Goal: Task Accomplishment & Management: Use online tool/utility

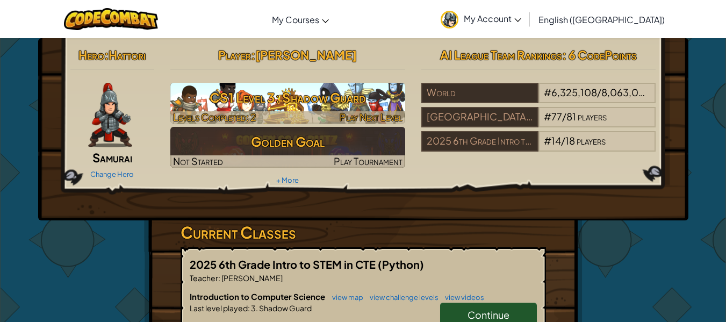
click at [305, 106] on h3 "CS1 Level 3: Shadow Guard" at bounding box center [287, 97] width 235 height 24
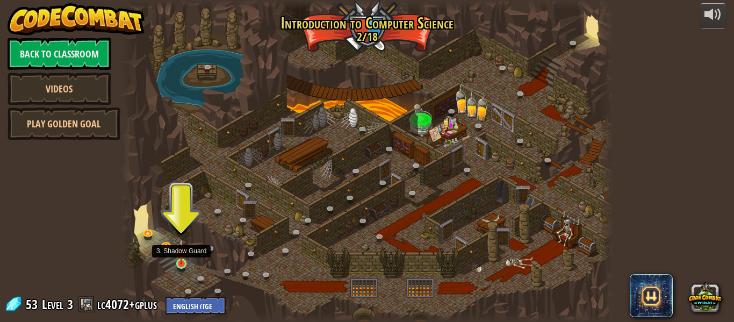
click at [181, 260] on img at bounding box center [181, 252] width 11 height 26
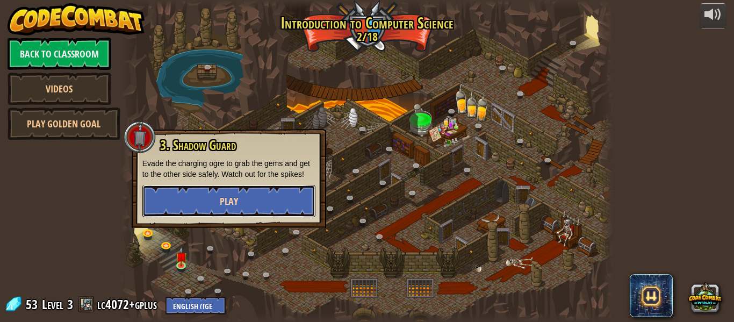
click at [256, 198] on button "Play" at bounding box center [228, 201] width 173 height 32
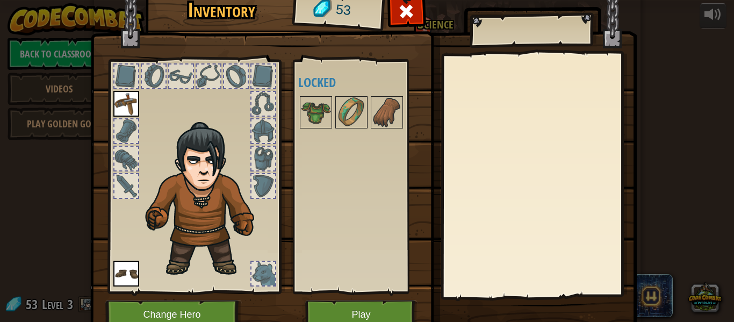
click at [127, 131] on div at bounding box center [126, 131] width 24 height 24
click at [375, 312] on button "Play" at bounding box center [361, 315] width 112 height 30
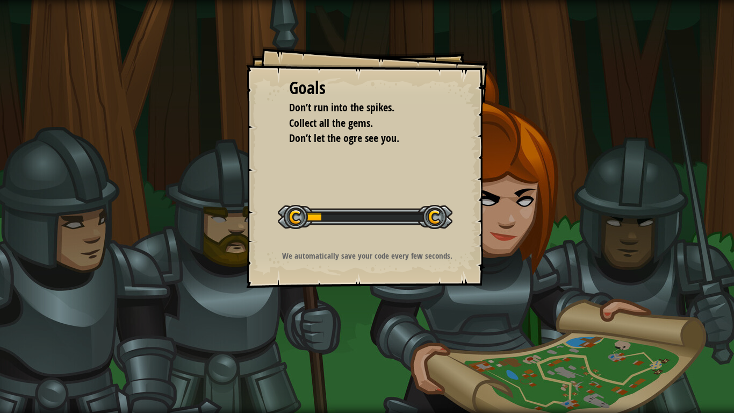
drag, startPoint x: 589, startPoint y: 291, endPoint x: 480, endPoint y: 280, distance: 109.6
click at [480, 280] on div "Goals Don’t run into the spikes. Collect all the gems. Don’t let the ogre see y…" at bounding box center [367, 206] width 734 height 413
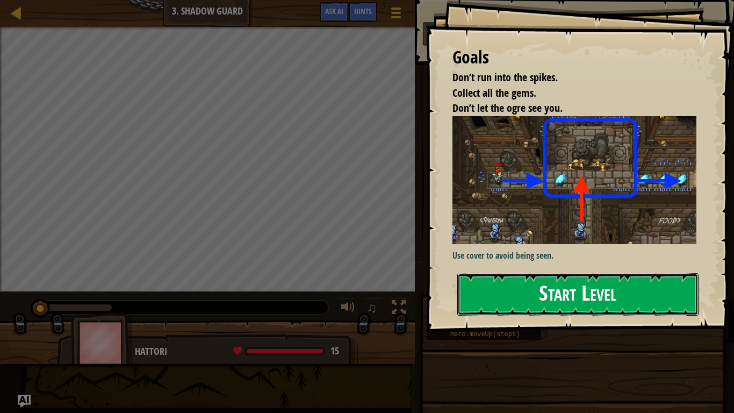
click at [625, 273] on button "Start Level" at bounding box center [577, 294] width 241 height 42
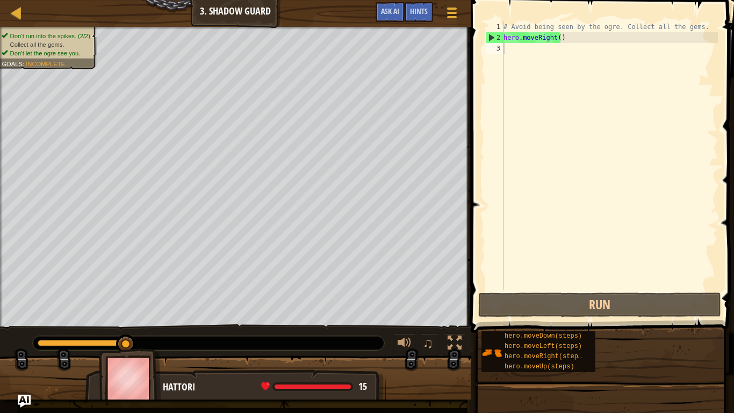
click at [596, 42] on div "# Avoid being seen by the ogre. Collect all the gems. hero . moveRight ( )" at bounding box center [609, 166] width 217 height 290
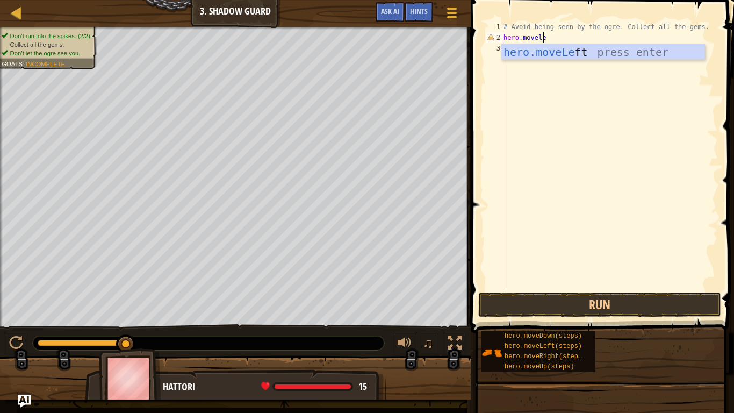
scroll to position [5, 3]
type textarea "hero.moveleft"
click at [607, 53] on div "hero.moveLeft press enter" at bounding box center [602, 68] width 203 height 48
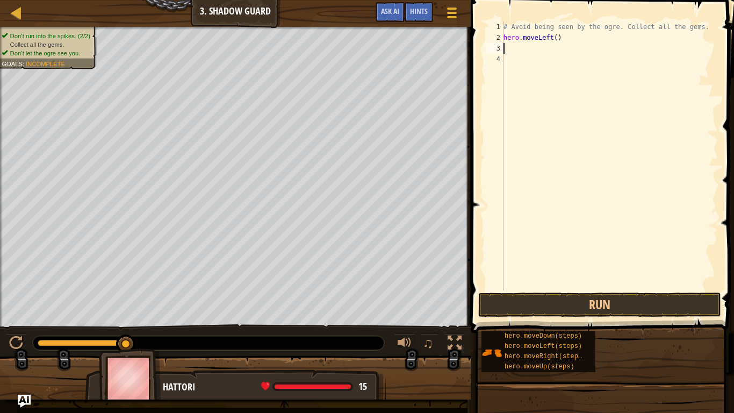
scroll to position [5, 0]
type textarea "m"
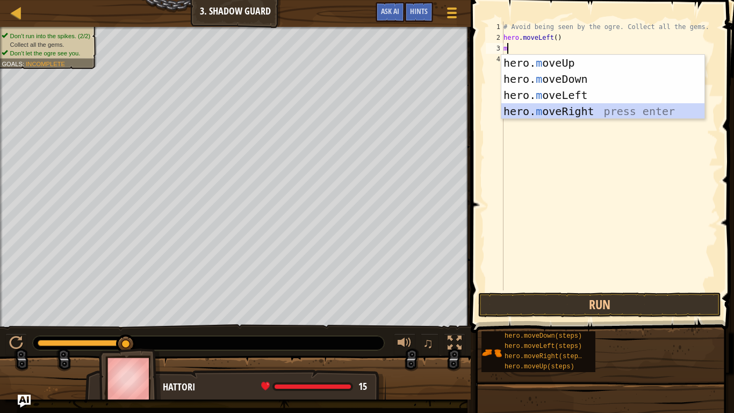
click at [598, 114] on div "hero. m oveUp press enter hero. m oveDown press enter hero. m oveLeft press ent…" at bounding box center [602, 103] width 203 height 97
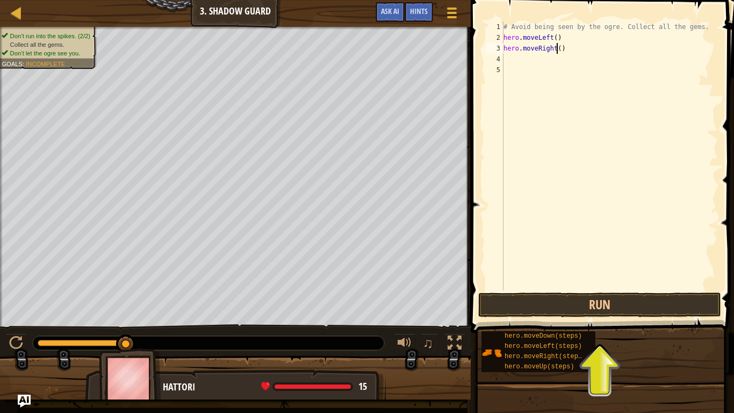
click at [557, 51] on div "# Avoid being seen by the ogre. Collect all the gems. hero . moveLeft ( ) hero …" at bounding box center [609, 166] width 217 height 290
type textarea "hero.moveRight(3)"
click at [534, 67] on div "# Avoid being seen by the ogre. Collect all the gems. hero . moveLeft ( ) hero …" at bounding box center [609, 166] width 217 height 290
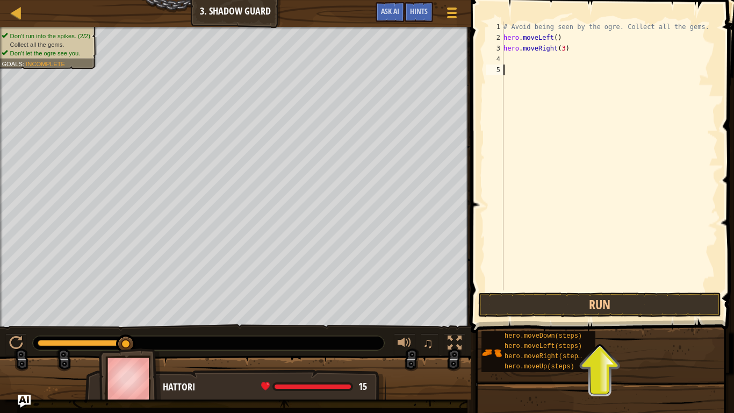
click at [555, 38] on div "# Avoid being seen by the ogre. Collect all the gems. hero . moveLeft ( ) hero …" at bounding box center [609, 166] width 217 height 290
type textarea "hero.moveLeft(1)"
click at [535, 66] on div "# Avoid being seen by the ogre. Collect all the gems. hero . moveLeft ( 1 ) her…" at bounding box center [609, 166] width 217 height 290
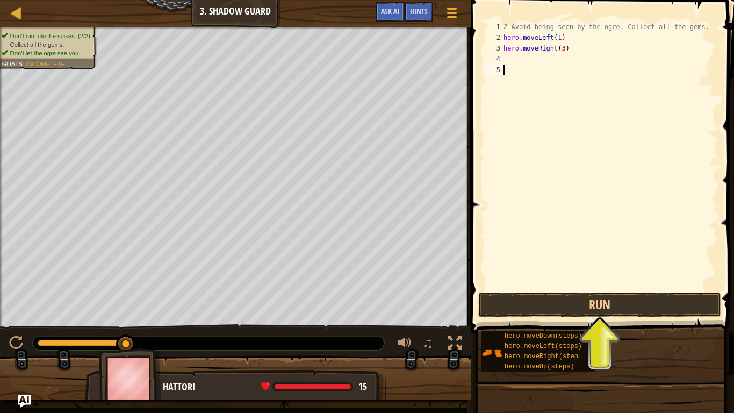
scroll to position [5, 0]
click at [550, 58] on div "# Avoid being seen by the ogre. Collect all the gems. hero . moveLeft ( 1 ) her…" at bounding box center [609, 166] width 217 height 290
type textarea "m"
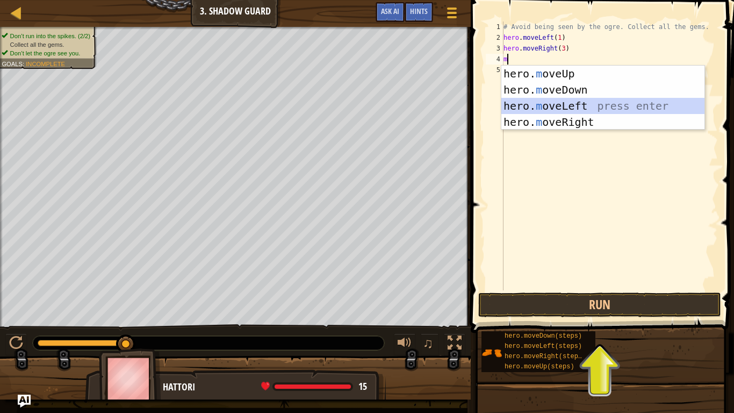
click at [561, 109] on div "hero. m oveUp press enter hero. m oveDown press enter hero. m oveLeft press ent…" at bounding box center [602, 114] width 203 height 97
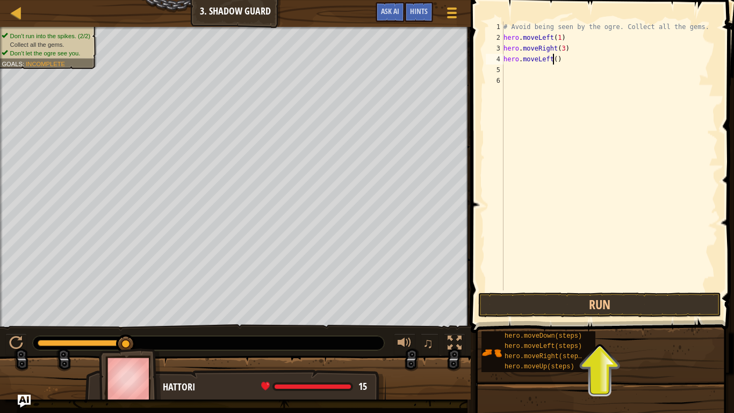
click at [555, 59] on div "# Avoid being seen by the ogre. Collect all the gems. hero . moveLeft ( 1 ) her…" at bounding box center [609, 166] width 217 height 290
type textarea "hero.moveLeft(1)"
click at [549, 73] on div "# Avoid being seen by the ogre. Collect all the gems. hero . moveLeft ( 1 ) her…" at bounding box center [609, 166] width 217 height 290
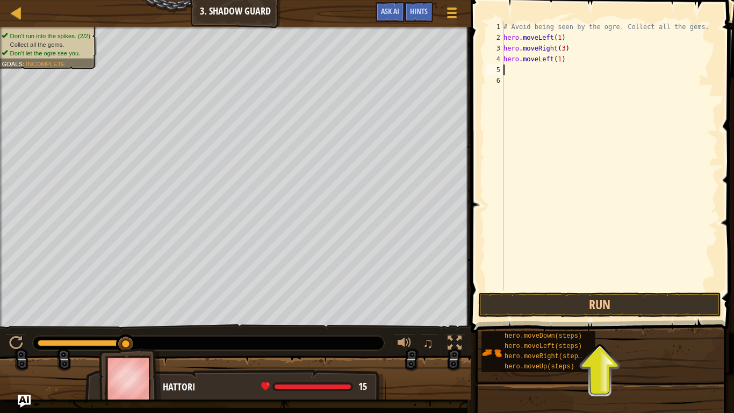
type textarea "m"
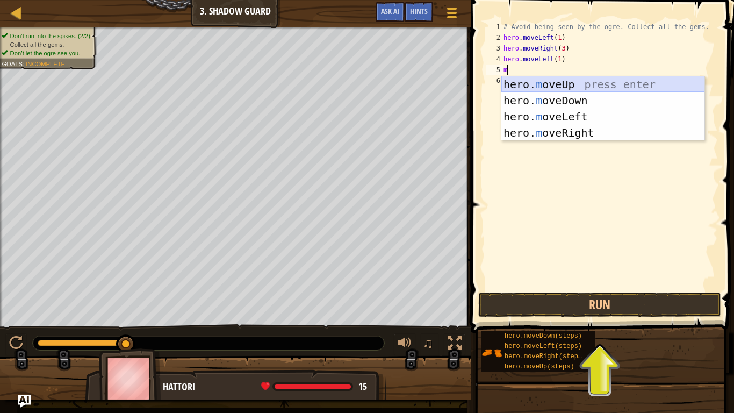
click at [566, 83] on div "hero. m oveUp press enter hero. m oveDown press enter hero. m oveLeft press ent…" at bounding box center [602, 124] width 203 height 97
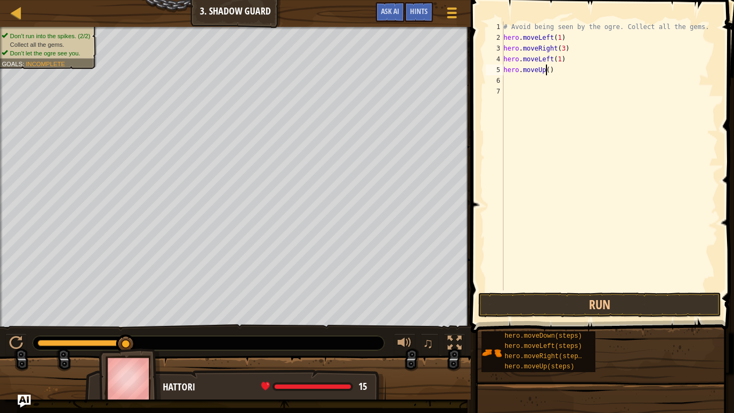
click at [546, 75] on div "# Avoid being seen by the ogre. Collect all the gems. hero . moveLeft ( 1 ) her…" at bounding box center [609, 166] width 217 height 290
type textarea "hero.moveUp(1)"
click at [536, 128] on div "# Avoid being seen by the ogre. Collect all the gems. hero . moveLeft ( 1 ) her…" at bounding box center [609, 166] width 217 height 290
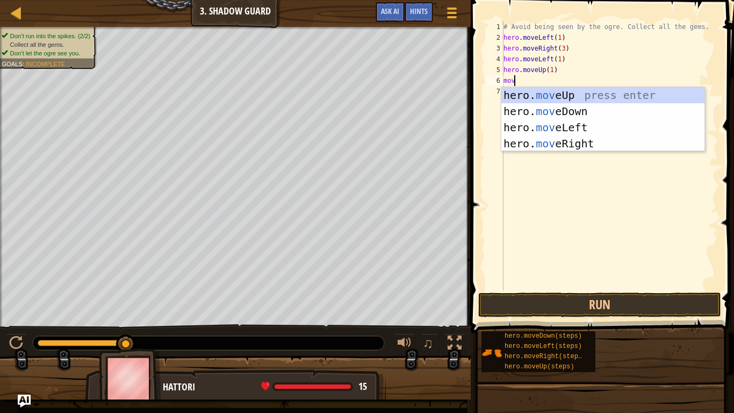
scroll to position [5, 1]
type textarea "move"
click at [567, 126] on div "hero. move Up press enter hero. move Down press enter hero. move Left press ent…" at bounding box center [602, 135] width 203 height 97
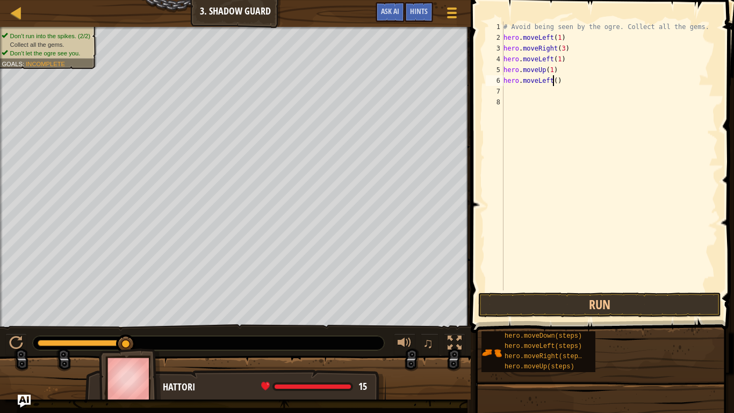
click at [553, 84] on div "# Avoid being seen by the ogre. Collect all the gems. hero . moveLeft ( 1 ) her…" at bounding box center [609, 166] width 217 height 290
click at [528, 303] on button "Run" at bounding box center [599, 304] width 243 height 25
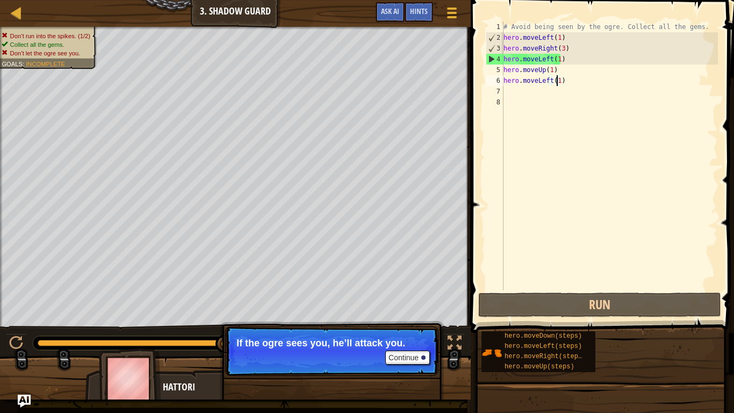
click at [551, 40] on div "# Avoid being seen by the ogre. Collect all the gems. hero . moveLeft ( 1 ) her…" at bounding box center [609, 166] width 217 height 290
click at [562, 40] on div "# Avoid being seen by the ogre. Collect all the gems. hero . moveLeft ( 1 ) her…" at bounding box center [609, 166] width 217 height 290
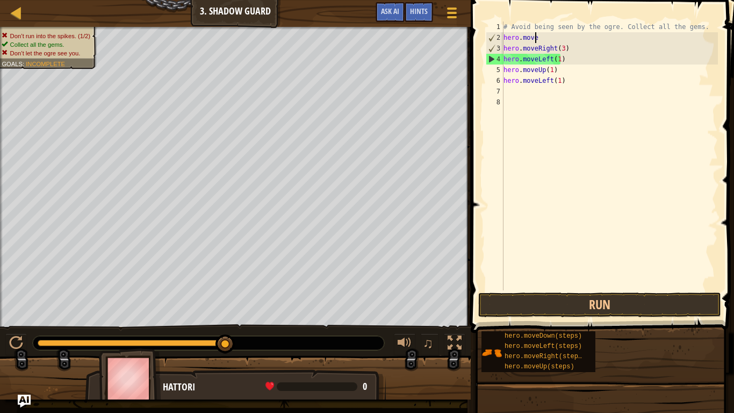
scroll to position [5, 1]
type textarea "h"
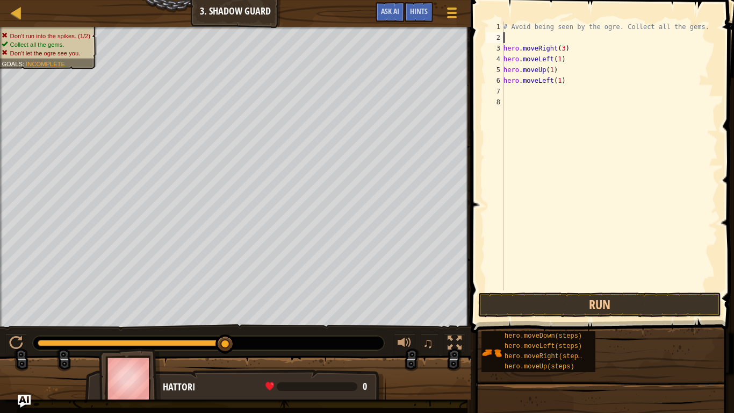
click at [574, 58] on div "# Avoid being seen by the ogre. Collect all the gems. hero . moveRight ( 3 ) he…" at bounding box center [609, 166] width 217 height 290
click at [569, 46] on div "# Avoid being seen by the ogre. Collect all the gems. hero . moveRight ( 3 ) he…" at bounding box center [609, 166] width 217 height 290
click at [561, 51] on div "# Avoid being seen by the ogre. Collect all the gems. hero . moveRight ( 3 ) he…" at bounding box center [609, 166] width 217 height 290
click at [601, 305] on button "Run" at bounding box center [599, 304] width 243 height 25
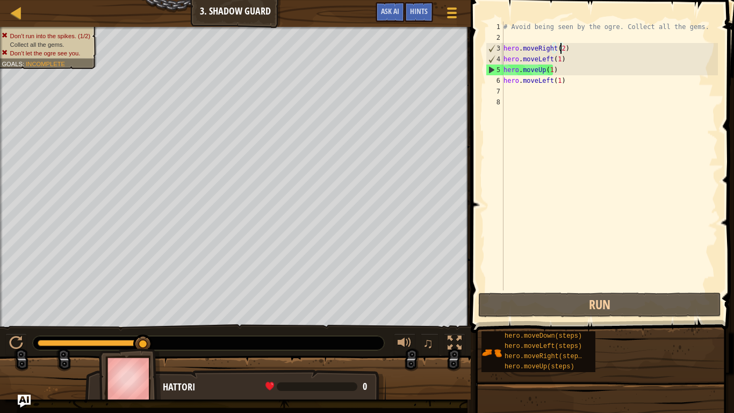
click at [616, 82] on div "# Avoid being seen by the ogre. Collect all the gems. hero . moveRight ( 2 ) he…" at bounding box center [609, 166] width 217 height 290
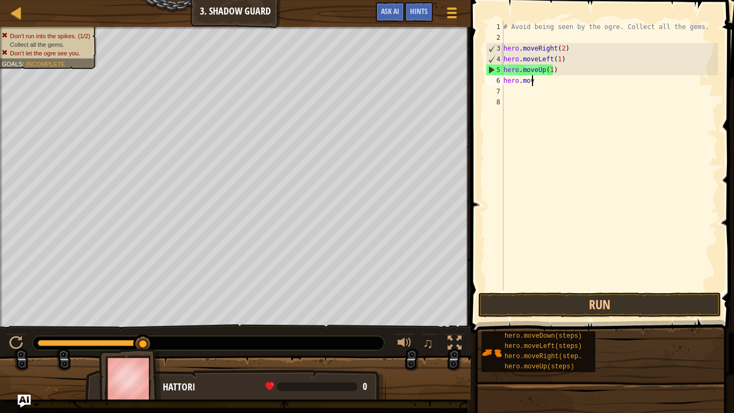
scroll to position [5, 0]
type textarea "h"
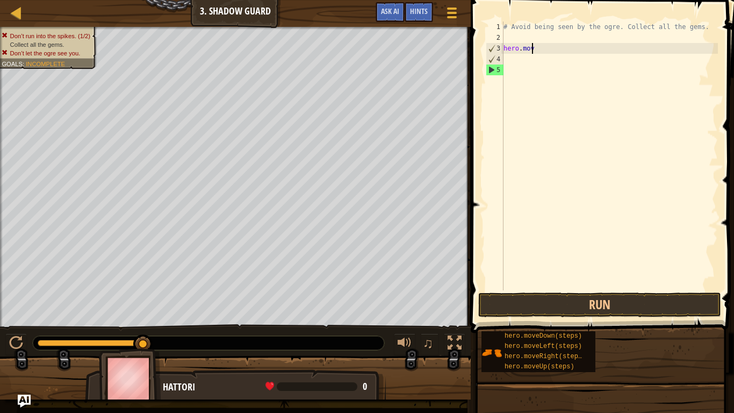
type textarea "h"
click at [525, 34] on div "# Avoid being seen by the ogre. Collect all the gems." at bounding box center [609, 166] width 217 height 290
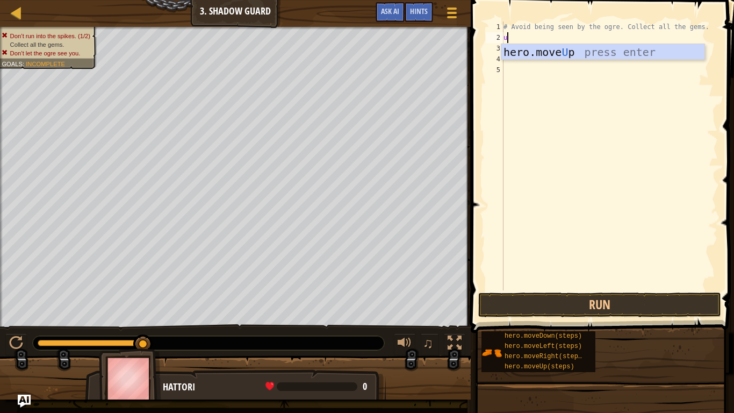
type textarea "up"
click at [534, 55] on div "hero.move Up press enter" at bounding box center [602, 68] width 203 height 48
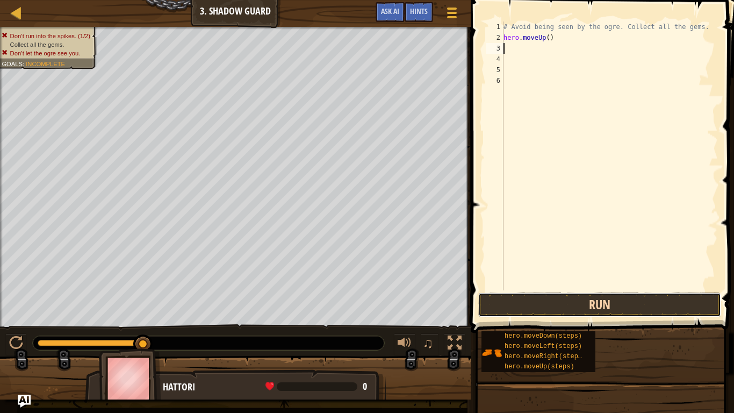
click at [523, 293] on button "Run" at bounding box center [599, 304] width 243 height 25
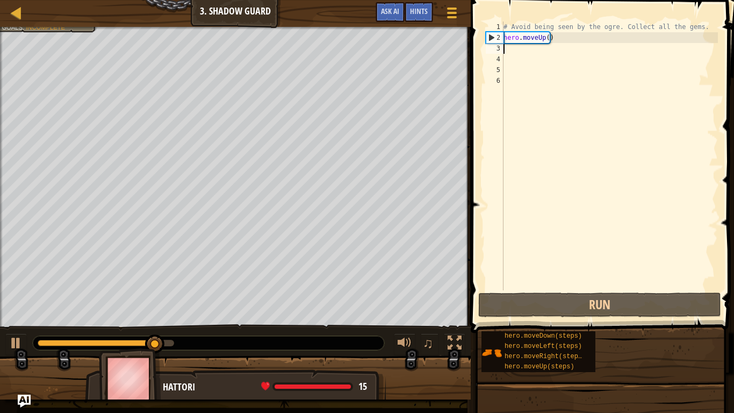
click at [572, 37] on div "# Avoid being seen by the ogre. Collect all the gems. hero . moveUp ( )" at bounding box center [609, 166] width 217 height 290
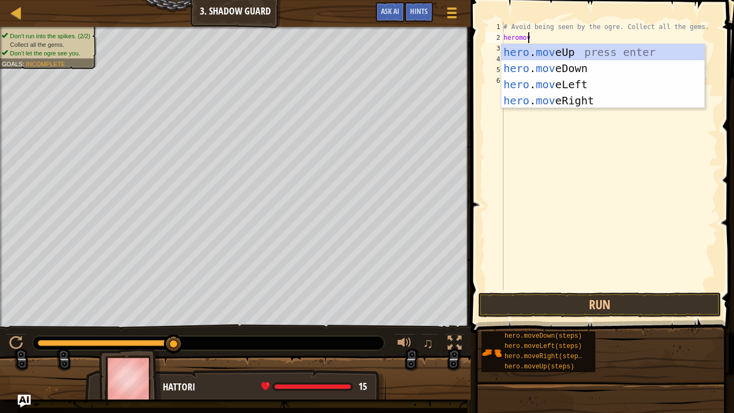
scroll to position [5, 2]
type textarea "heromove"
click at [583, 103] on div "hero . move Up press enter hero . move Down press enter hero . move Left press …" at bounding box center [602, 92] width 203 height 97
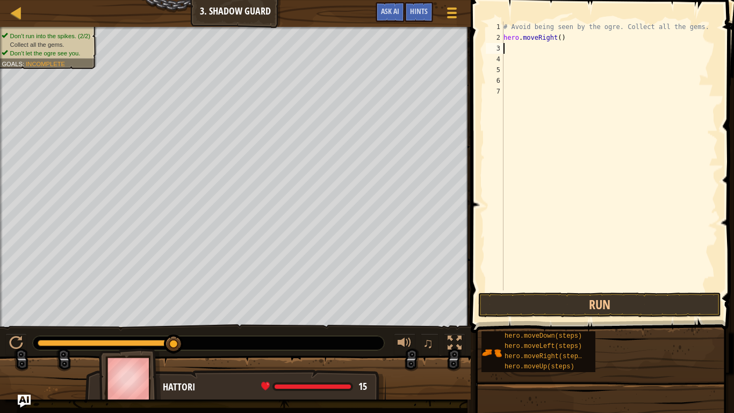
scroll to position [5, 0]
type textarea "m"
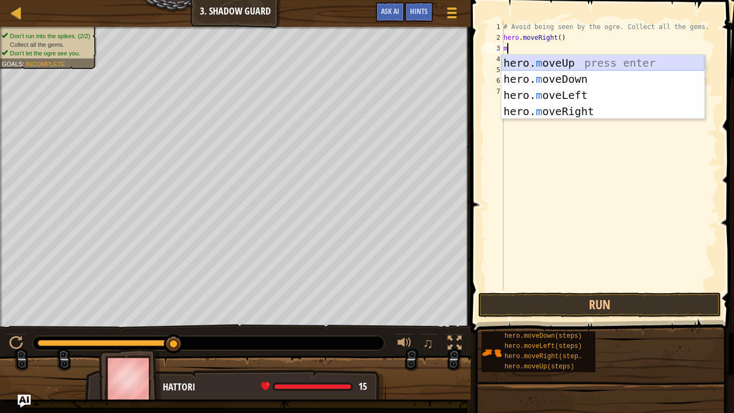
click at [572, 58] on div "hero. m oveUp press enter hero. m oveDown press enter hero. m oveLeft press ent…" at bounding box center [602, 103] width 203 height 97
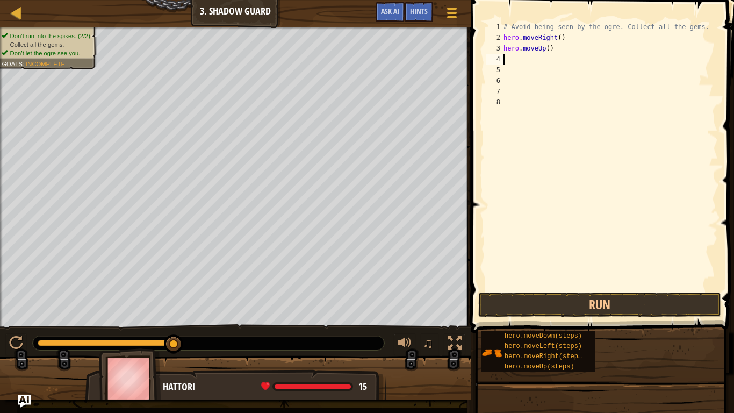
type textarea "m"
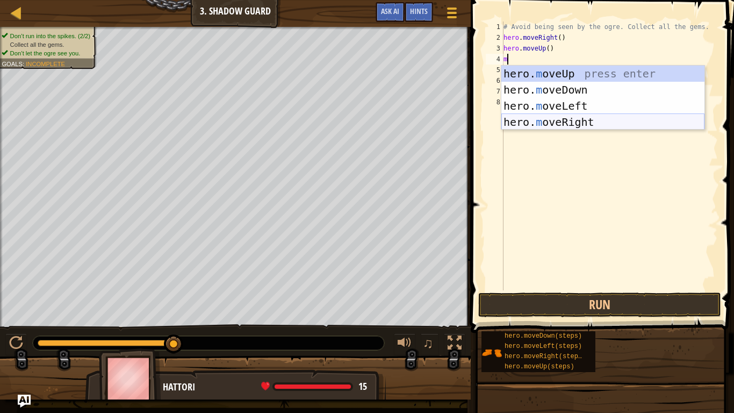
click at [591, 120] on div "hero. m oveUp press enter hero. m oveDown press enter hero. m oveLeft press ent…" at bounding box center [602, 114] width 203 height 97
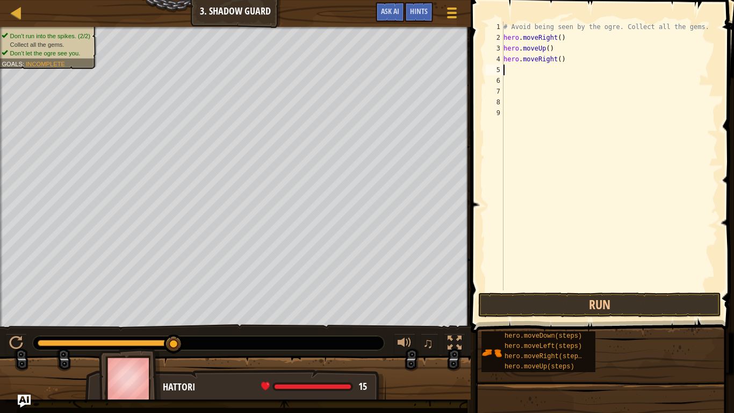
type textarea "m"
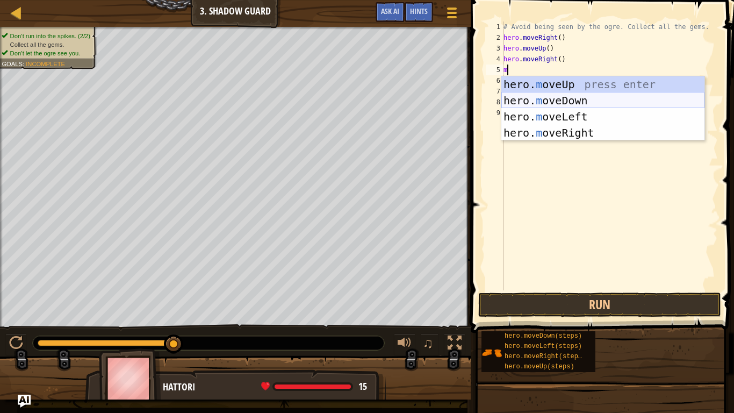
click at [552, 102] on div "hero. m oveUp press enter hero. m oveDown press enter hero. m oveLeft press ent…" at bounding box center [602, 124] width 203 height 97
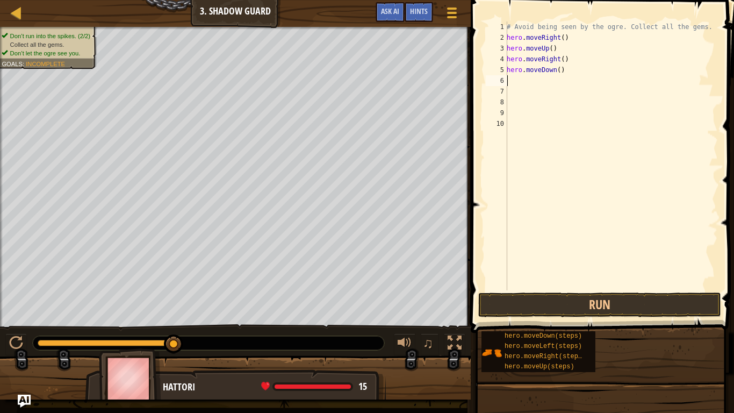
type textarea "m"
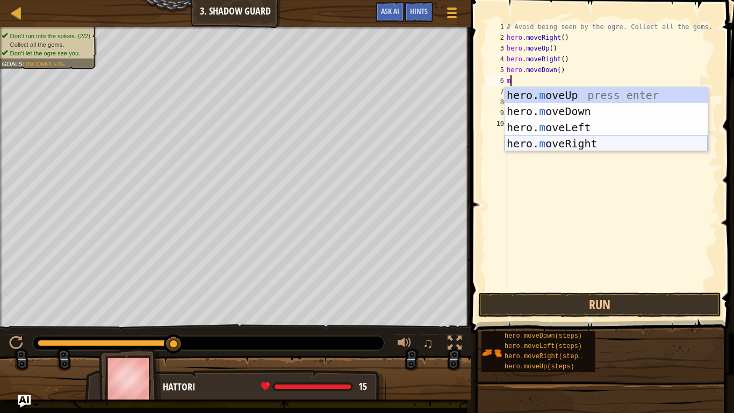
click at [563, 144] on div "hero. m oveUp press enter hero. m oveDown press enter hero. m oveLeft press ent…" at bounding box center [606, 135] width 203 height 97
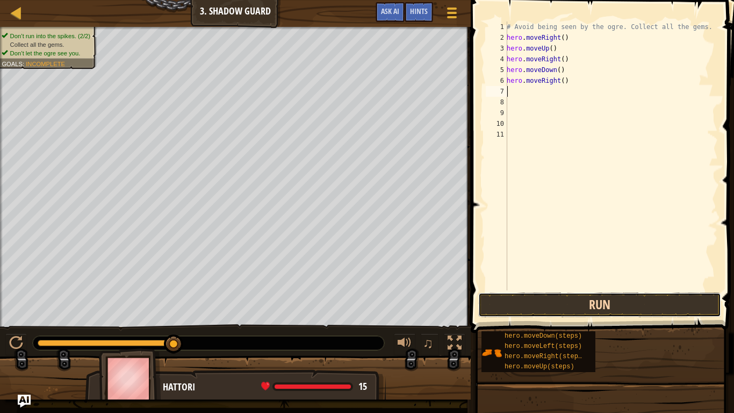
click at [563, 307] on button "Run" at bounding box center [599, 304] width 243 height 25
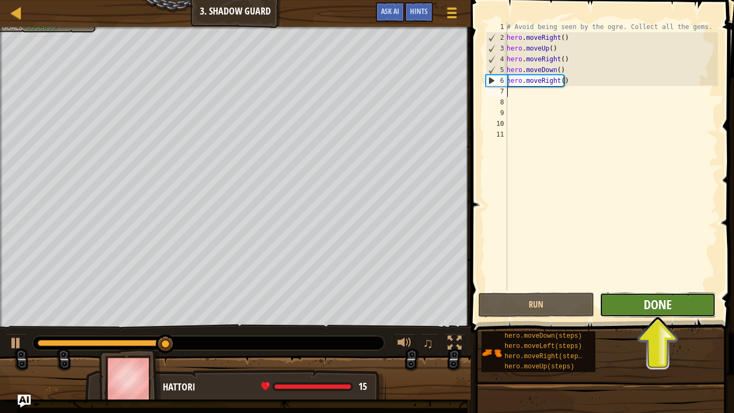
click at [671, 310] on span "Done" at bounding box center [658, 304] width 28 height 17
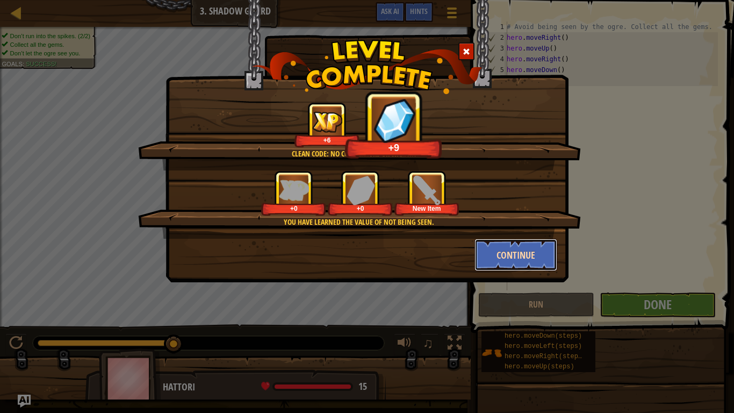
click at [529, 261] on button "Continue" at bounding box center [515, 255] width 83 height 32
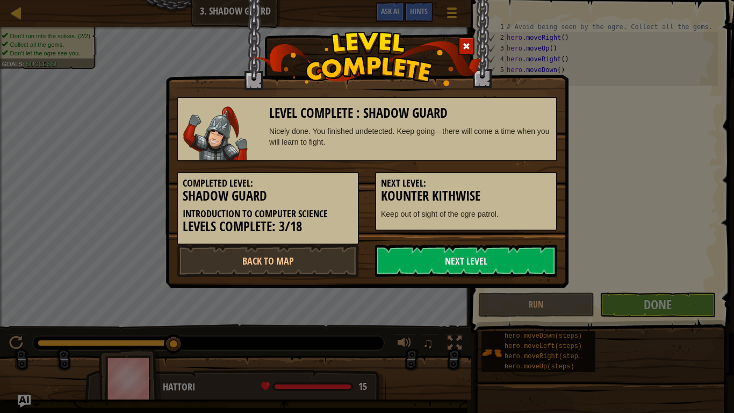
click at [528, 261] on link "Next Level" at bounding box center [466, 260] width 182 height 32
click at [456, 258] on link "Next Level" at bounding box center [466, 260] width 182 height 32
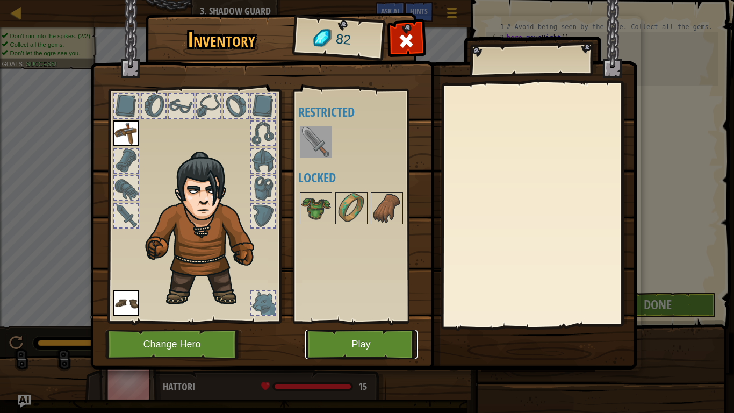
click at [385, 321] on button "Play" at bounding box center [361, 344] width 112 height 30
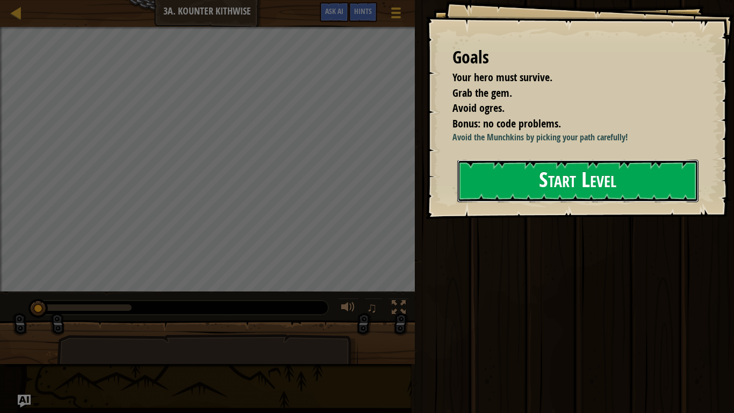
click at [476, 193] on button "Start Level" at bounding box center [577, 181] width 241 height 42
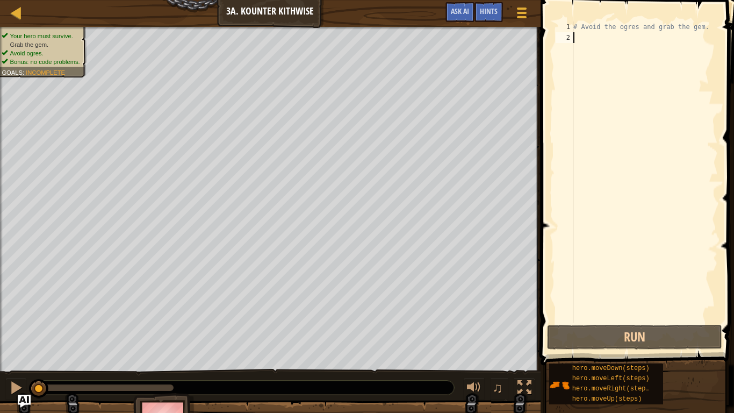
type textarea "m"
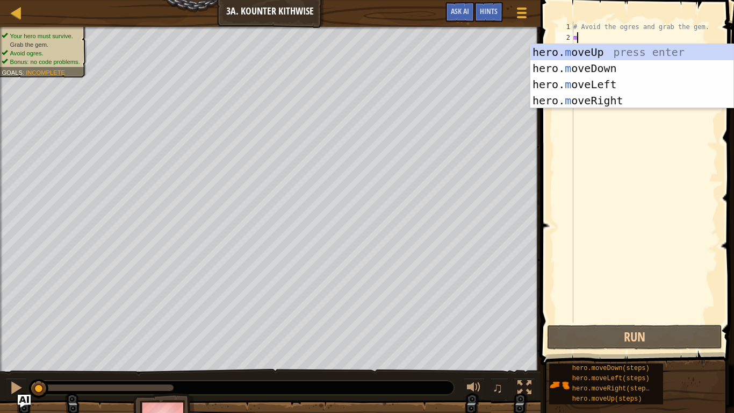
scroll to position [5, 0]
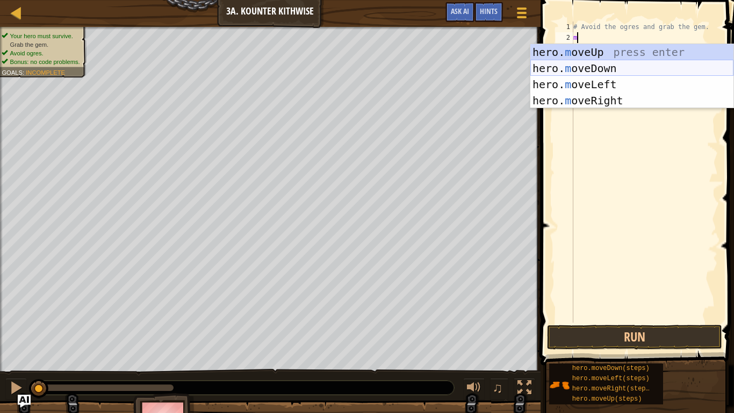
click at [586, 70] on div "hero. m oveUp press enter hero. m oveDown press enter hero. m oveLeft press ent…" at bounding box center [631, 92] width 203 height 97
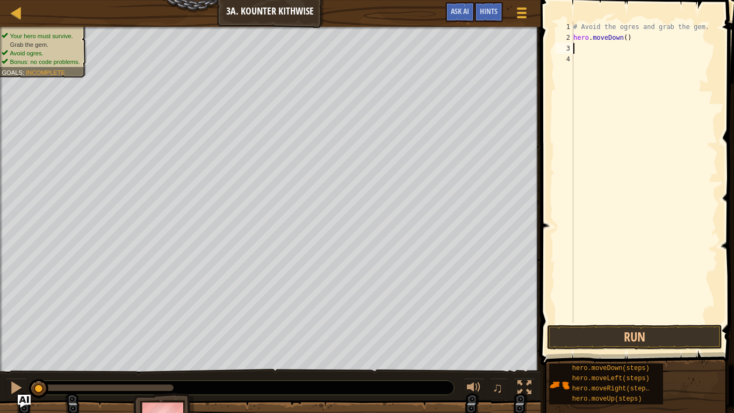
click at [586, 72] on div "# Avoid the ogres and grab the gem. hero . moveDown ( )" at bounding box center [644, 182] width 147 height 322
click at [592, 52] on div "# Avoid the ogres and grab the gem. hero . moveDown ( )" at bounding box center [644, 182] width 147 height 322
type textarea "m"
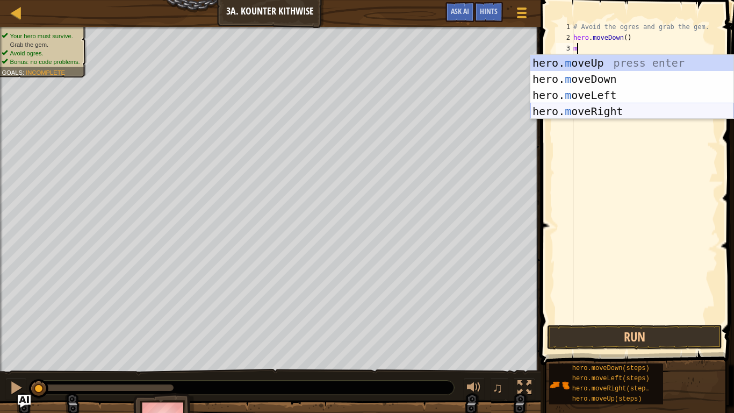
click at [591, 112] on div "hero. m oveUp press enter hero. m oveDown press enter hero. m oveLeft press ent…" at bounding box center [631, 103] width 203 height 97
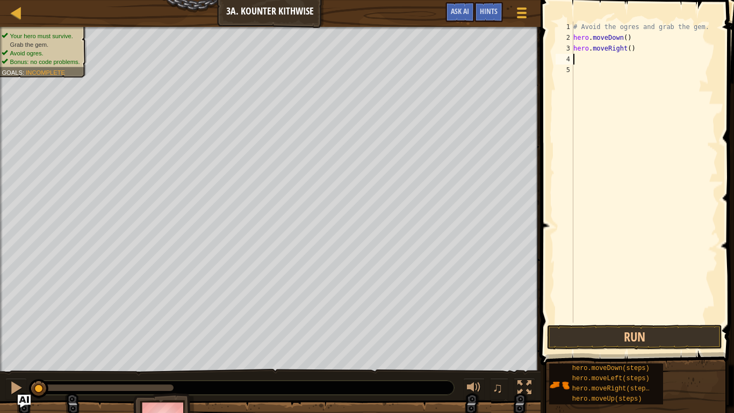
click at [627, 49] on div "# Avoid the ogres and grab the gem. hero . moveDown ( ) hero . moveRight ( )" at bounding box center [644, 182] width 147 height 322
type textarea "hero.moveRight(2)"
click at [584, 65] on div "# Avoid the ogres and grab the gem. hero . moveDown ( ) hero . moveRight ( 2 )" at bounding box center [644, 182] width 147 height 322
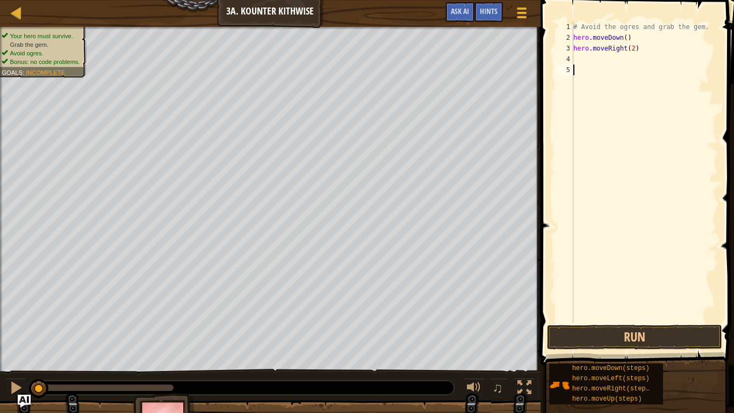
click at [582, 63] on div "# Avoid the ogres and grab the gem. hero . moveDown ( ) hero . moveRight ( 2 )" at bounding box center [644, 182] width 147 height 322
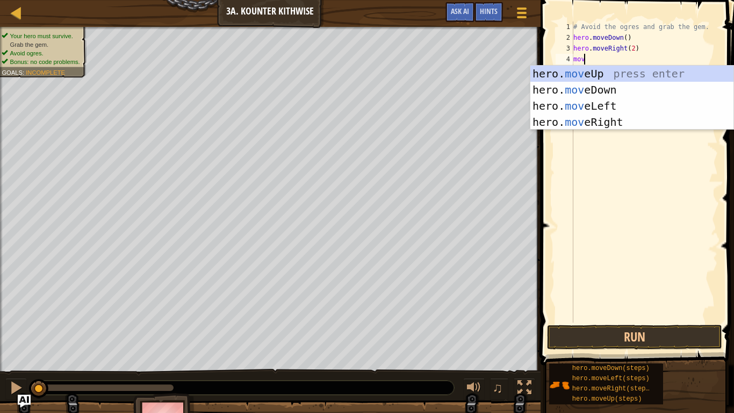
type textarea "move"
click at [605, 103] on div "hero. move Up press enter hero. move Down press enter hero. move Left press ent…" at bounding box center [631, 114] width 203 height 97
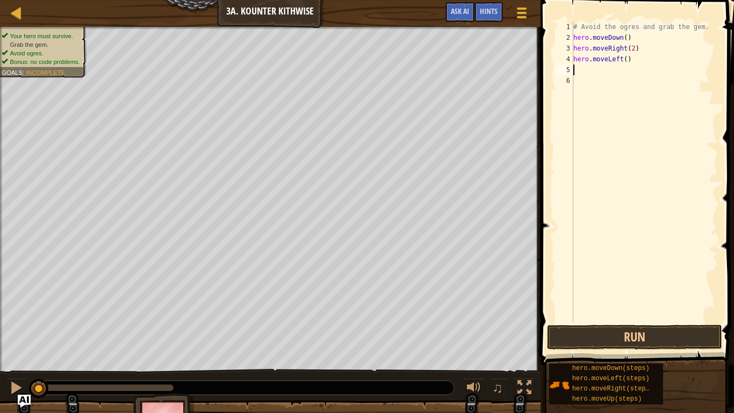
scroll to position [5, 0]
click at [624, 60] on div "# Avoid the ogres and grab the gem. hero . moveDown ( ) hero . moveRight ( 2 ) …" at bounding box center [644, 182] width 147 height 322
type textarea "hero.moveLeft(2)"
click at [608, 68] on div "# Avoid the ogres and grab the gem. hero . moveDown ( ) hero . moveRight ( 2 ) …" at bounding box center [644, 182] width 147 height 322
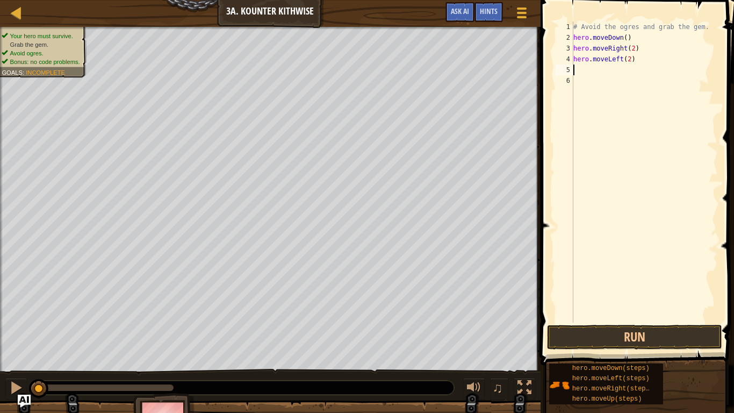
scroll to position [5, 0]
type textarea "d"
type textarea "u"
type textarea "r"
type textarea "hr"
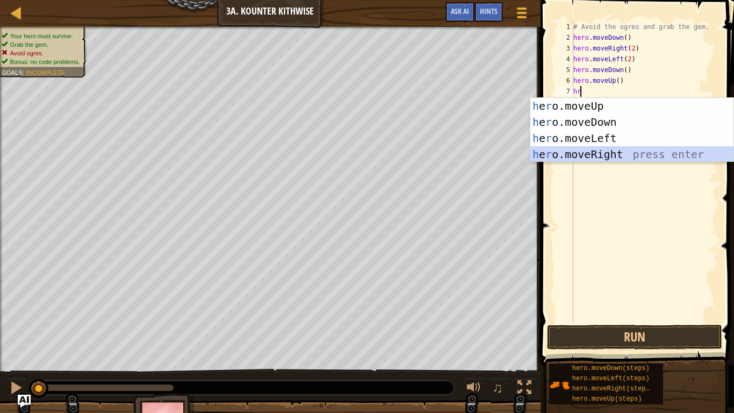
click at [631, 150] on div "h e r o.moveUp press enter h e r o.moveDown press enter h e r o.moveLeft press …" at bounding box center [631, 146] width 203 height 97
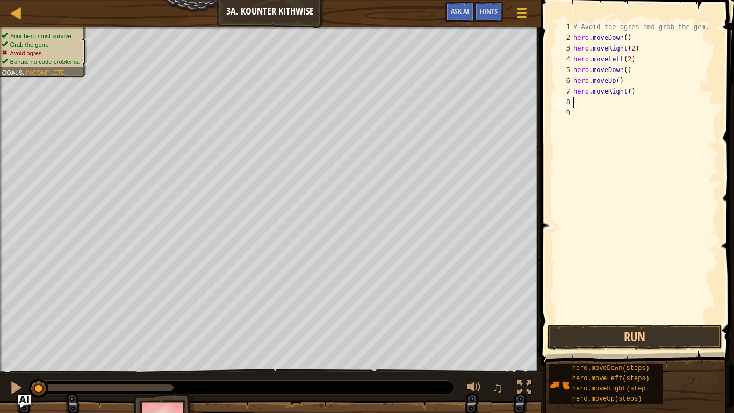
type textarea "d"
click at [594, 103] on div "# Avoid the ogres and grab the gem. hero . moveDown ( ) hero . moveRight ( 2 ) …" at bounding box center [644, 182] width 147 height 322
click at [594, 103] on div "# Avoid the ogres and grab the gem. hero . moveDown ( ) hero . moveRight ( 2 ) …" at bounding box center [645, 182] width 143 height 322
type textarea "d"
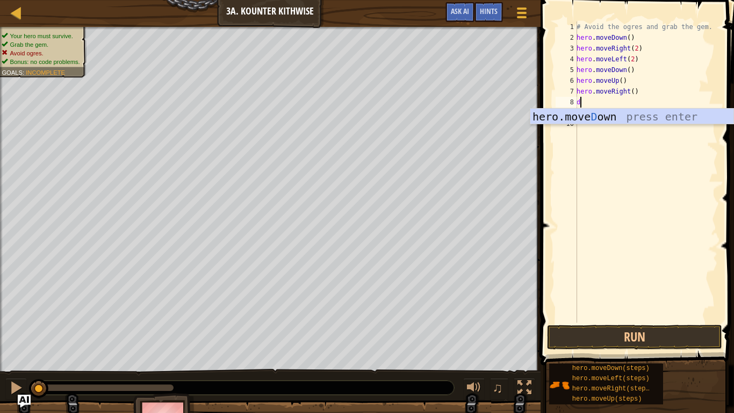
type textarea "do"
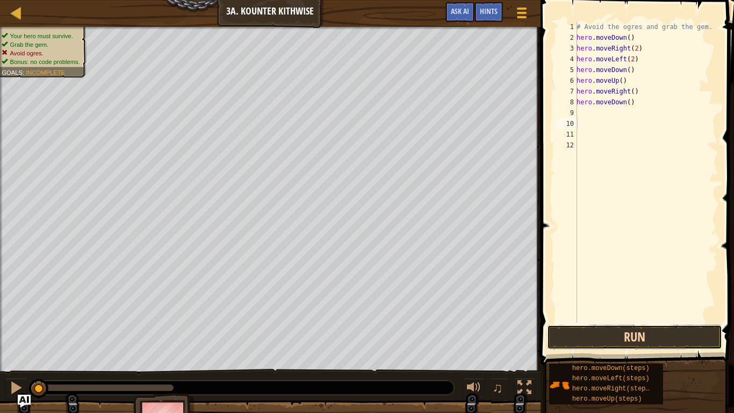
click at [607, 321] on button "Run" at bounding box center [634, 337] width 175 height 25
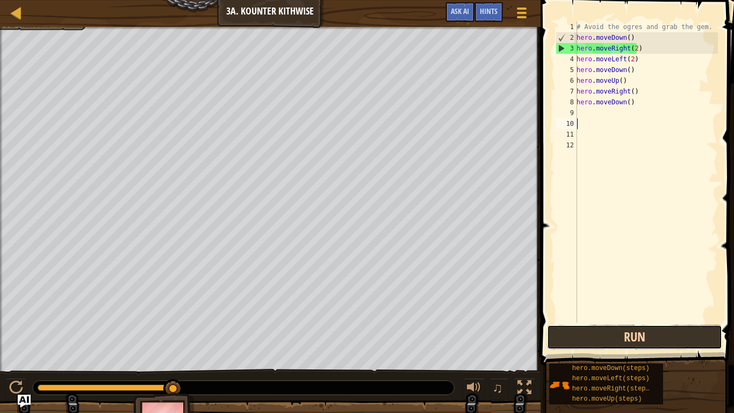
click at [660, 321] on button "Run" at bounding box center [634, 337] width 175 height 25
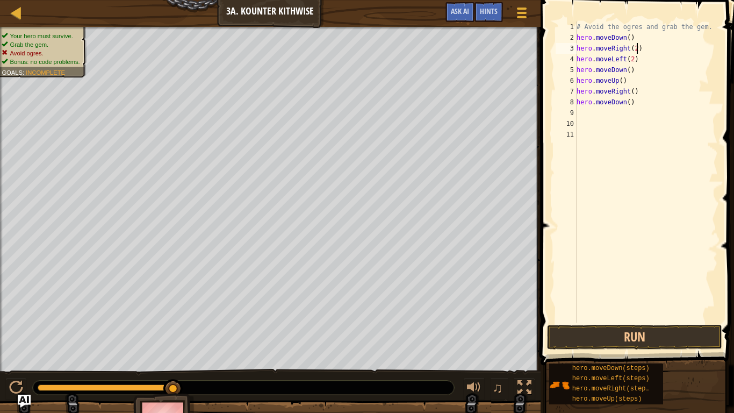
click at [645, 51] on div "# Avoid the ogres and grab the gem. hero . moveDown ( ) hero . moveRight ( 2 ) …" at bounding box center [645, 182] width 143 height 322
type textarea "h"
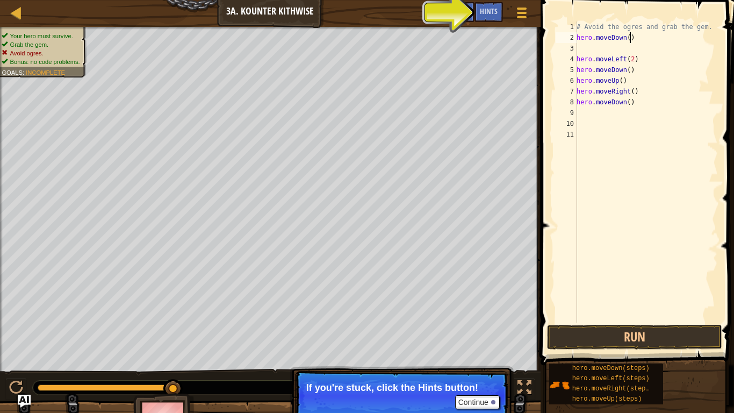
click at [628, 38] on div "# Avoid the ogres and grab the gem. hero . moveDown ( ) hero . moveLeft ( 2 ) h…" at bounding box center [645, 182] width 143 height 322
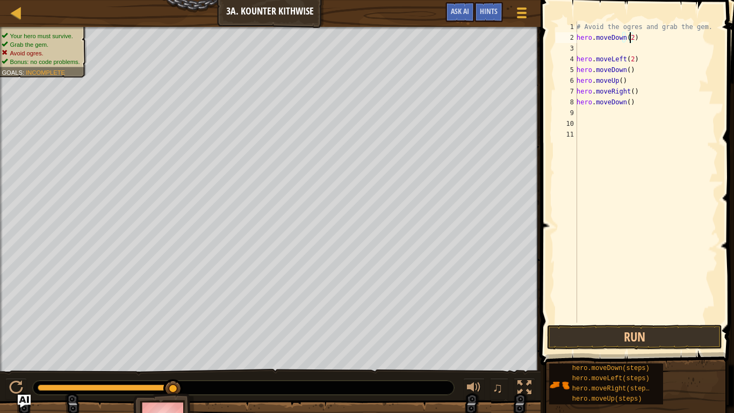
click at [632, 61] on div "# Avoid the ogres and grab the gem. hero . moveDown ( 2 ) hero . moveLeft ( 2 )…" at bounding box center [645, 182] width 143 height 322
type textarea "h"
click at [652, 112] on div "# Avoid the ogres and grab the gem. hero . moveDown ( 2 ) hero . moveDown ( ) h…" at bounding box center [645, 182] width 143 height 322
click at [648, 105] on div "# Avoid the ogres and grab the gem. hero . moveDown ( 2 ) hero . moveDown ( ) h…" at bounding box center [645, 182] width 143 height 322
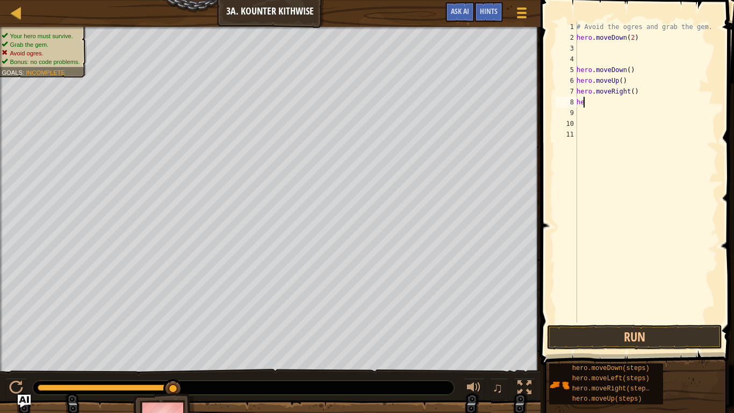
type textarea "h"
click at [585, 47] on div "# Avoid the ogres and grab the gem. hero . moveDown ( 2 )" at bounding box center [644, 182] width 147 height 322
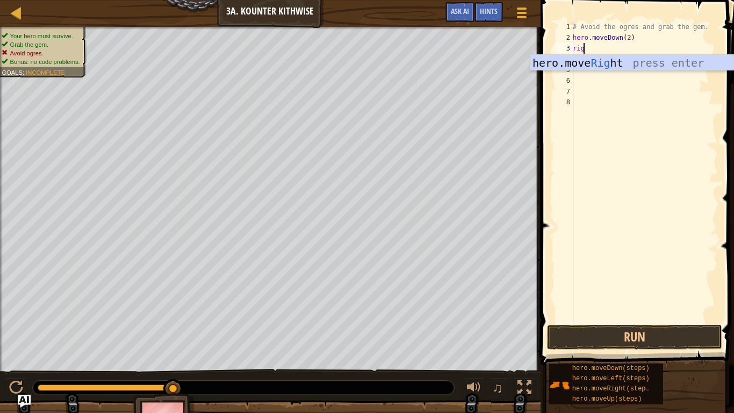
scroll to position [5, 1]
type textarea "right"
click at [622, 59] on div "hero.move Right press enter" at bounding box center [631, 79] width 203 height 48
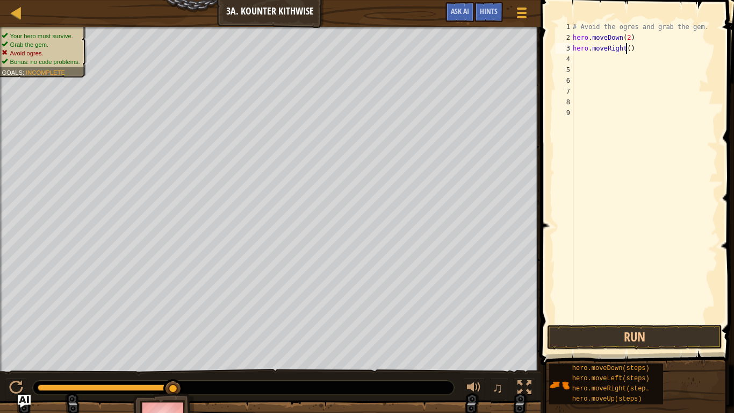
click at [625, 51] on div "# Avoid the ogres and grab the gem. hero . moveDown ( 2 ) hero . moveRight ( )" at bounding box center [644, 182] width 147 height 322
type textarea "hero.moveRight(1)"
click at [579, 60] on div "# Avoid the ogres and grab the gem. hero . moveDown ( 2 ) hero . moveRight ( 1 )" at bounding box center [644, 182] width 147 height 322
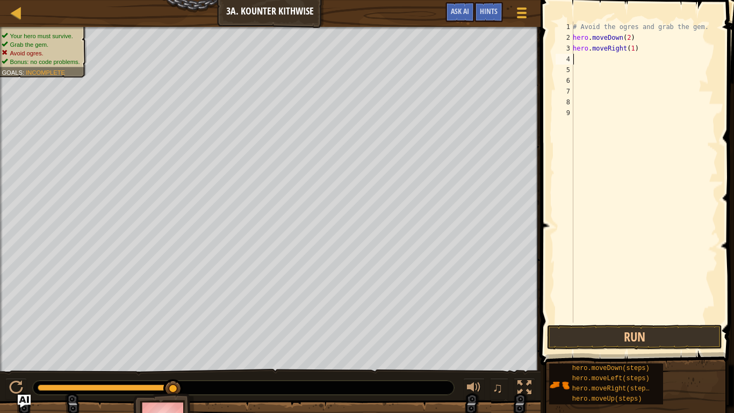
type textarea "u"
click at [619, 60] on div "# Avoid the ogres and grab the gem. hero . moveDown ( 2 ) hero . moveRight ( 1 …" at bounding box center [645, 182] width 143 height 322
type textarea "hero.moveUp(1)"
click at [620, 69] on div "# Avoid the ogres and grab the gem. hero . moveDown ( 2 ) hero . moveRight ( 1 …" at bounding box center [645, 182] width 143 height 322
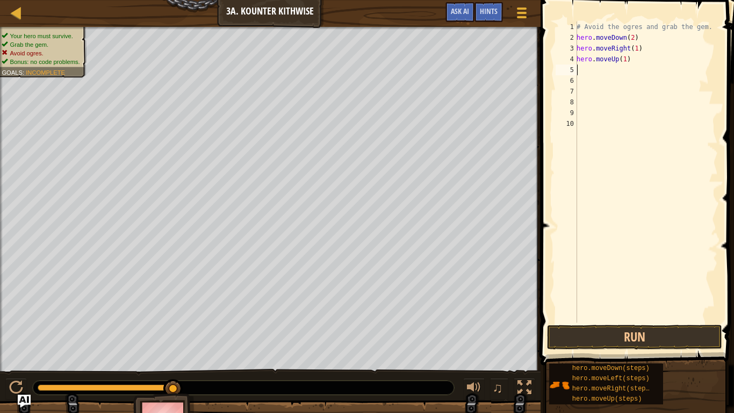
scroll to position [5, 0]
click at [620, 69] on div "# Avoid the ogres and grab the gem. hero . moveDown ( 2 ) hero . moveRight ( 1 …" at bounding box center [645, 182] width 143 height 322
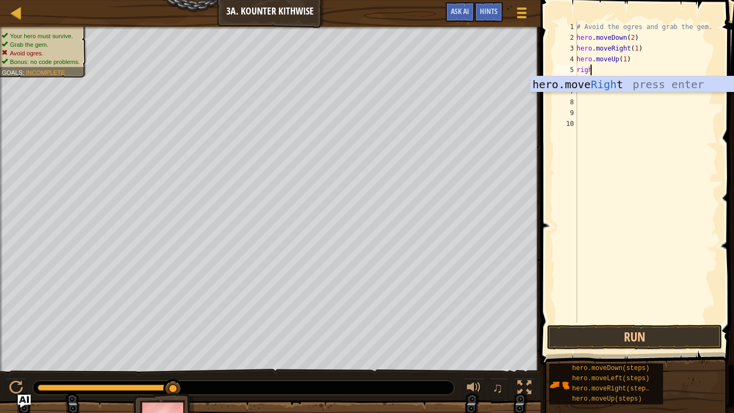
scroll to position [5, 1]
type textarea "right"
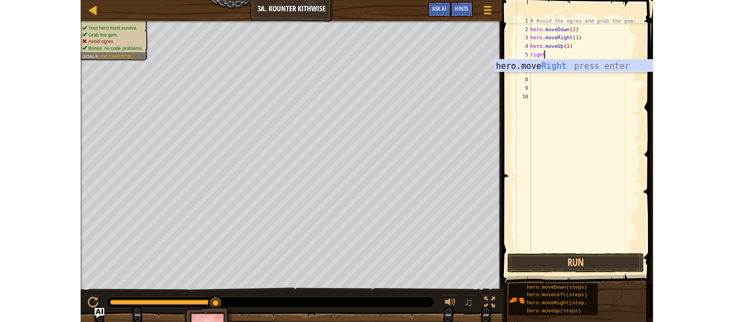
scroll to position [5, 0]
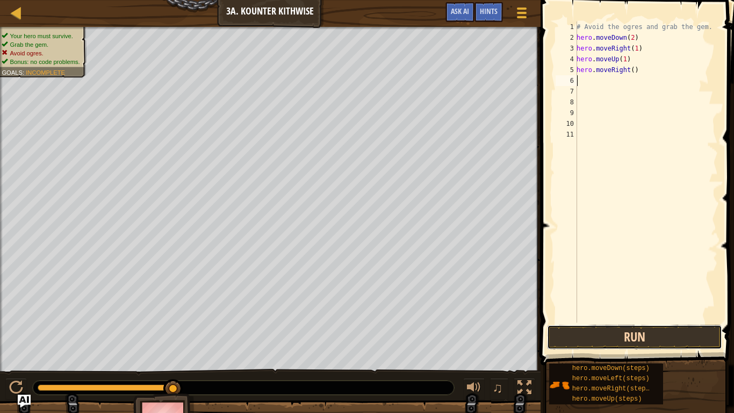
click at [616, 321] on button "Run" at bounding box center [634, 337] width 175 height 25
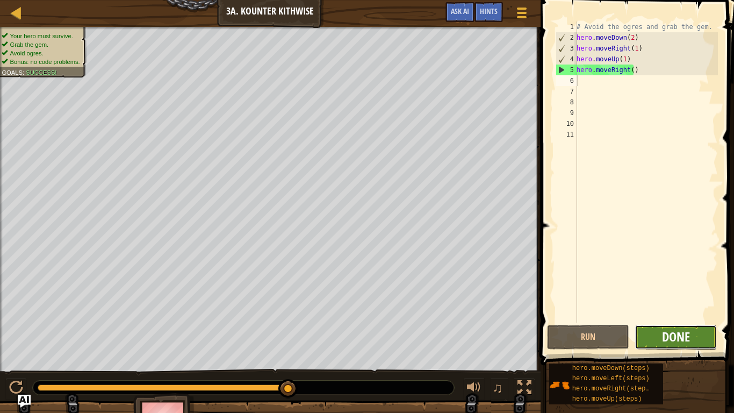
click at [674, 321] on span "Done" at bounding box center [676, 336] width 28 height 17
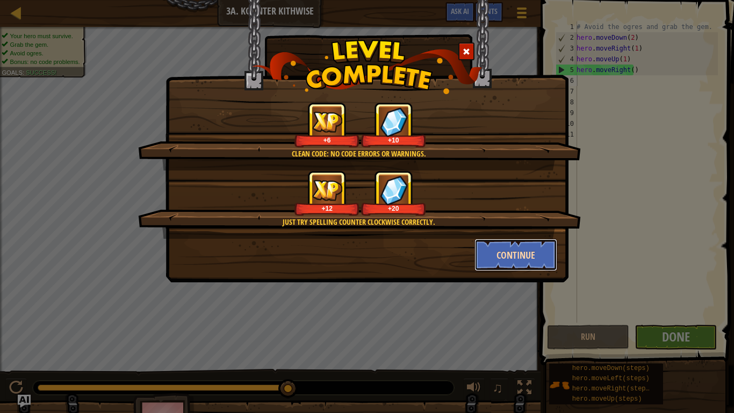
click at [507, 251] on button "Continue" at bounding box center [515, 255] width 83 height 32
